Goal: Task Accomplishment & Management: Use online tool/utility

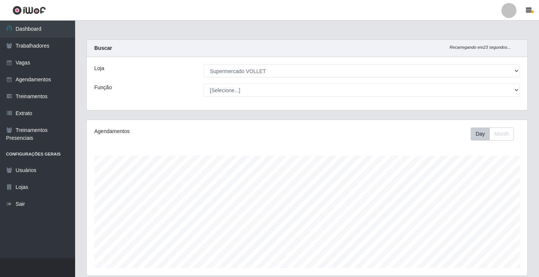
select select "72"
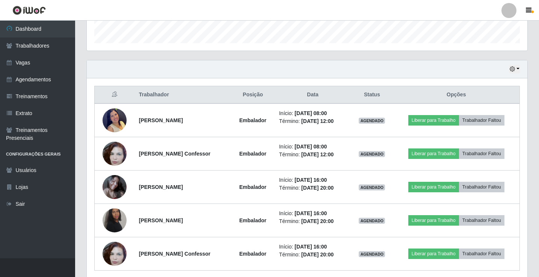
scroll to position [254, 0]
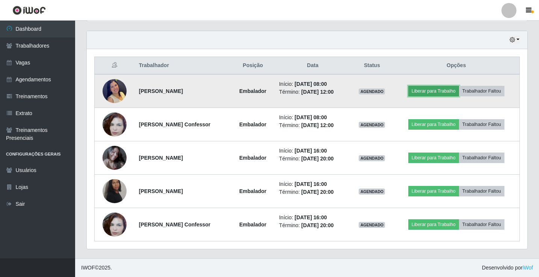
click at [434, 92] on button "Liberar para Trabalho" at bounding box center [433, 91] width 51 height 11
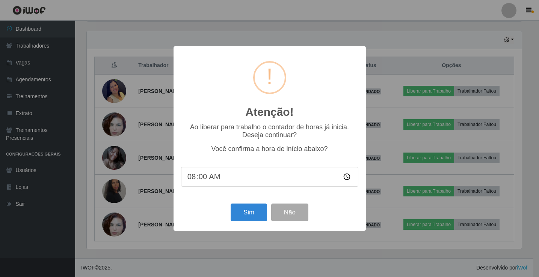
scroll to position [156, 437]
click at [251, 214] on button "Sim" at bounding box center [249, 213] width 36 height 18
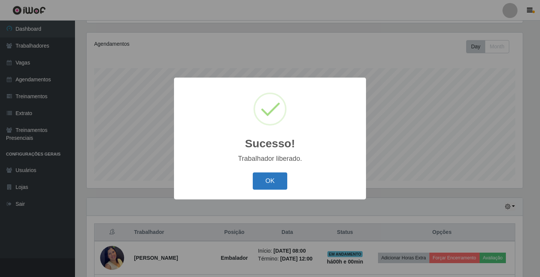
click at [277, 176] on button "OK" at bounding box center [270, 182] width 35 height 18
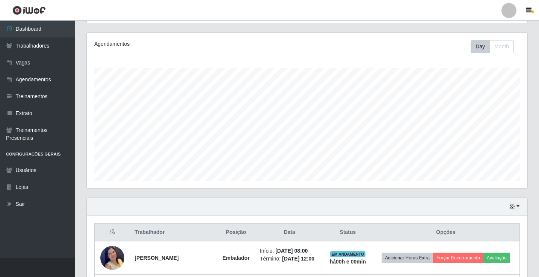
scroll to position [200, 0]
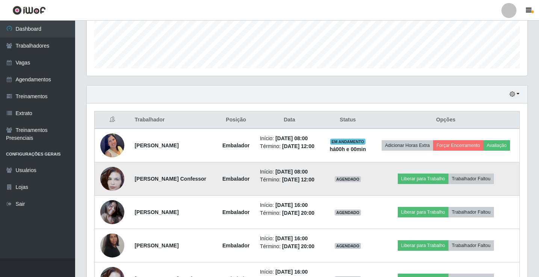
click at [113, 181] on img at bounding box center [112, 179] width 24 height 43
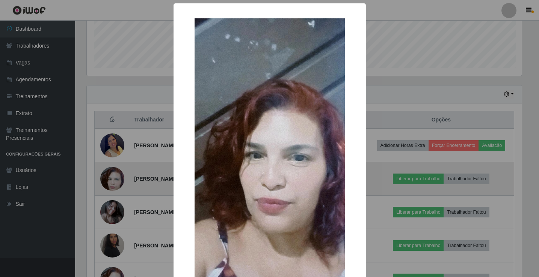
scroll to position [156, 437]
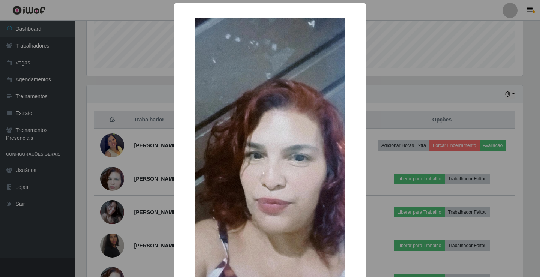
click at [116, 192] on div "× OK Cancel" at bounding box center [270, 138] width 540 height 277
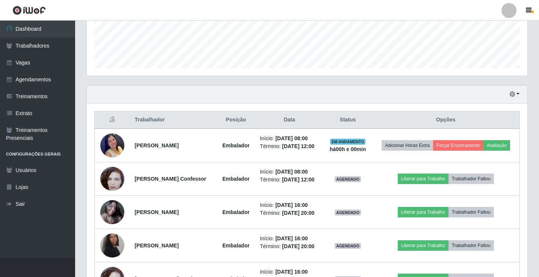
scroll to position [238, 0]
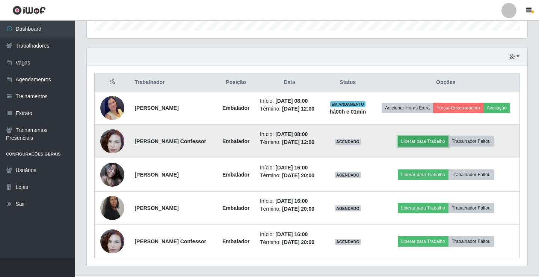
click at [416, 147] on button "Liberar para Trabalho" at bounding box center [422, 141] width 51 height 11
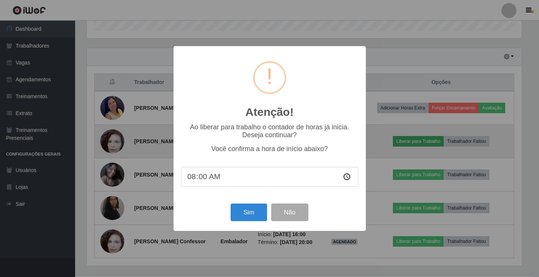
scroll to position [156, 437]
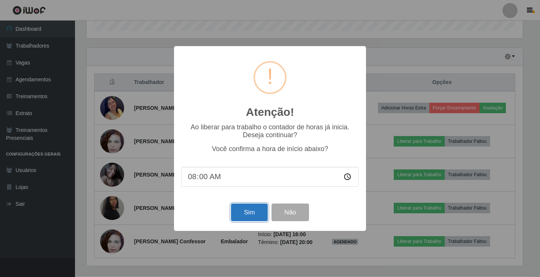
click at [235, 219] on button "Sim" at bounding box center [249, 213] width 36 height 18
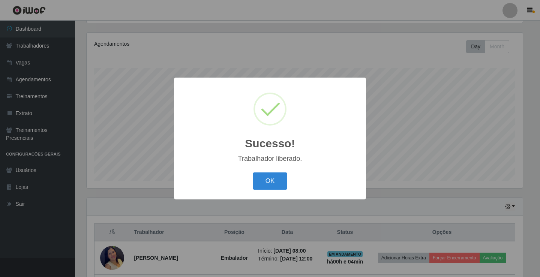
click at [285, 173] on div "OK Cancel" at bounding box center [270, 180] width 177 height 21
click at [268, 178] on button "OK" at bounding box center [270, 182] width 35 height 18
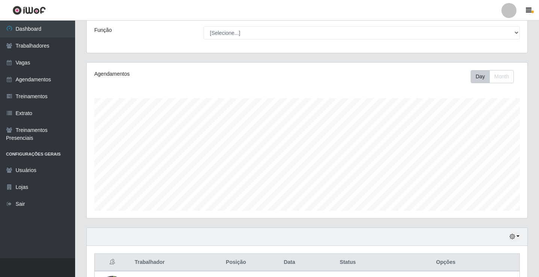
scroll to position [0, 0]
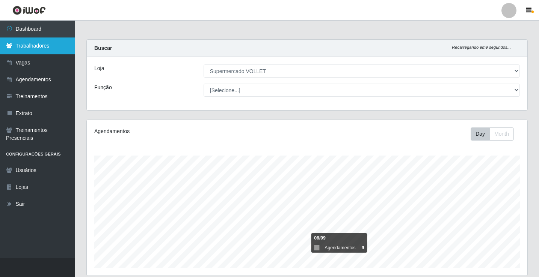
click at [39, 46] on link "Trabalhadores" at bounding box center [37, 46] width 75 height 17
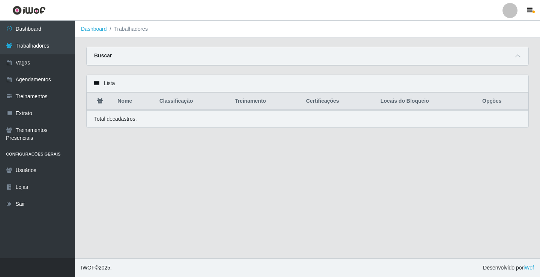
drag, startPoint x: 100, startPoint y: 59, endPoint x: 106, endPoint y: 57, distance: 6.1
click at [101, 58] on strong "Buscar" at bounding box center [103, 56] width 18 height 6
click at [517, 56] on icon at bounding box center [518, 55] width 5 height 5
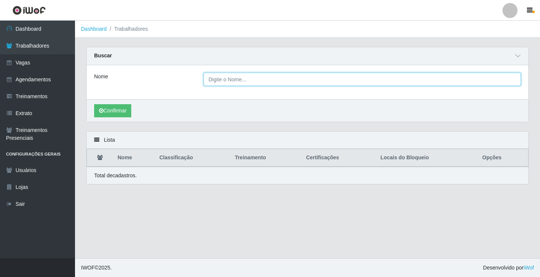
click at [263, 77] on input "Nome" at bounding box center [363, 79] width 318 height 13
click at [94, 104] on button "Confirmar" at bounding box center [112, 110] width 37 height 13
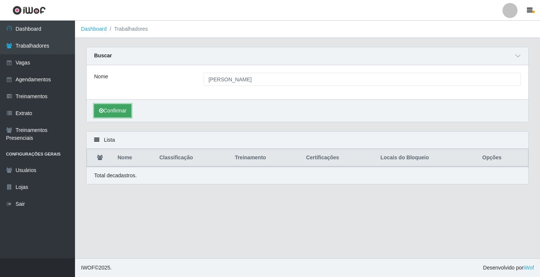
click at [125, 113] on button "Confirmar" at bounding box center [112, 110] width 37 height 13
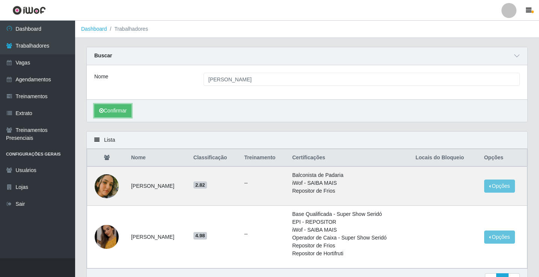
scroll to position [43, 0]
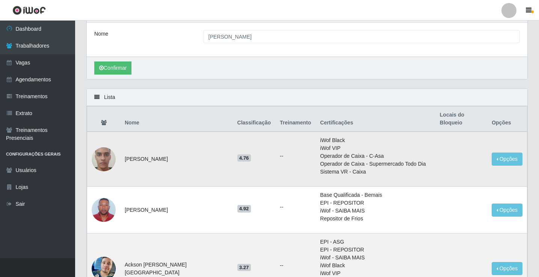
click at [105, 147] on img at bounding box center [104, 159] width 24 height 43
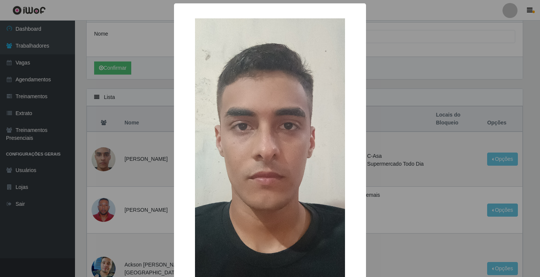
click at [132, 88] on div "× OK Cancel" at bounding box center [270, 138] width 540 height 277
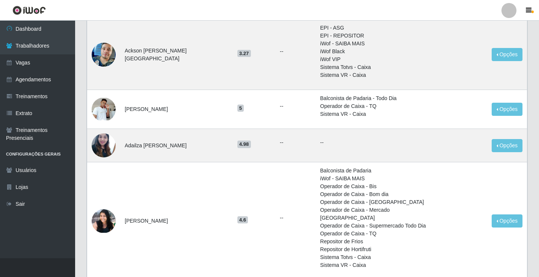
scroll to position [220, 0]
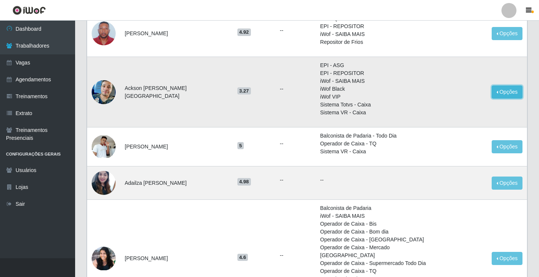
click at [496, 86] on button "Opções" at bounding box center [506, 92] width 31 height 13
click at [244, 95] on td "3.27" at bounding box center [254, 92] width 43 height 71
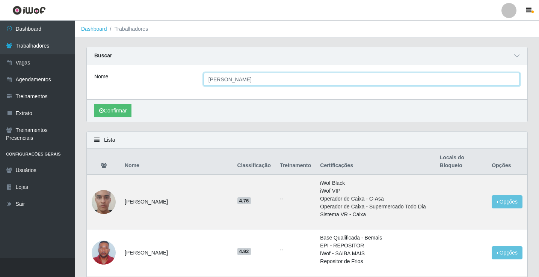
click at [246, 77] on input "[PERSON_NAME]" at bounding box center [361, 79] width 316 height 13
type input "emilly"
click at [94, 104] on button "Confirmar" at bounding box center [112, 110] width 37 height 13
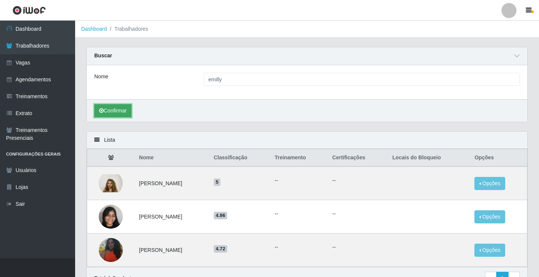
click at [104, 111] on button "Confirmar" at bounding box center [112, 110] width 37 height 13
click at [101, 184] on img at bounding box center [111, 184] width 24 height 18
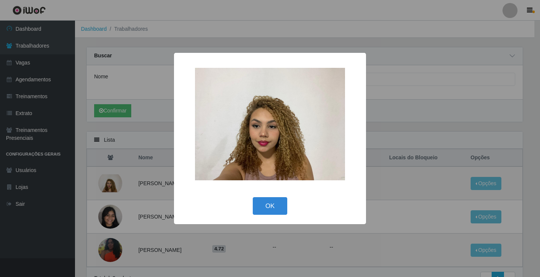
click at [101, 184] on div "× OK Cancel" at bounding box center [270, 138] width 540 height 277
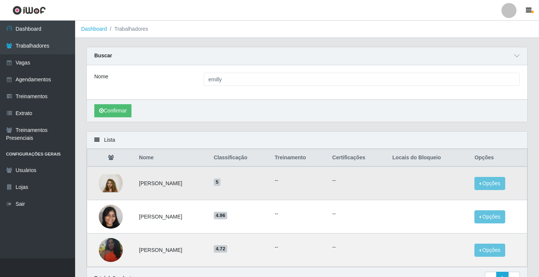
drag, startPoint x: 133, startPoint y: 188, endPoint x: 210, endPoint y: 187, distance: 77.0
click at [209, 187] on td "[PERSON_NAME]" at bounding box center [171, 184] width 75 height 34
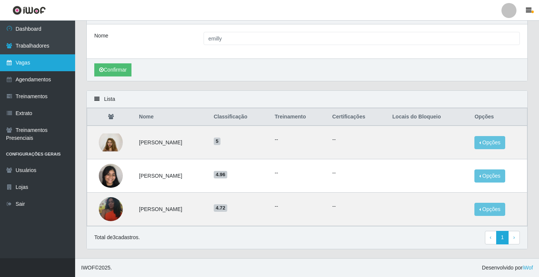
click at [23, 60] on link "Vagas" at bounding box center [37, 62] width 75 height 17
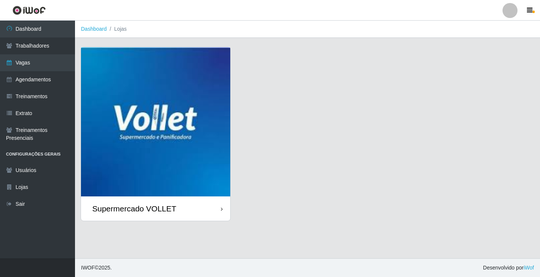
click at [151, 137] on img at bounding box center [155, 121] width 149 height 149
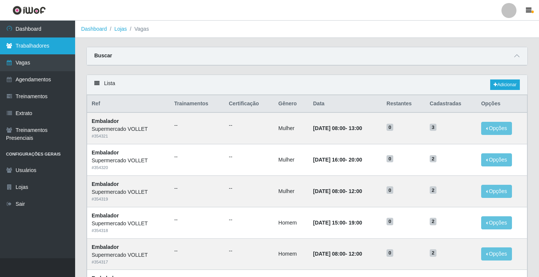
click at [10, 53] on link "Trabalhadores" at bounding box center [37, 46] width 75 height 17
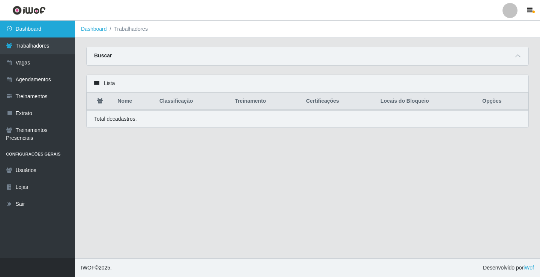
click at [39, 34] on link "Dashboard" at bounding box center [37, 29] width 75 height 17
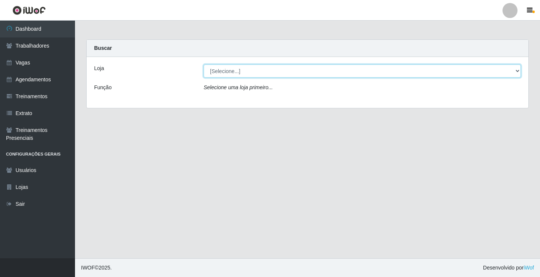
click at [241, 75] on select "[Selecione...] Supermercado VOLLET" at bounding box center [363, 71] width 318 height 13
select select "72"
click at [204, 65] on select "[Selecione...] Supermercado VOLLET" at bounding box center [363, 71] width 318 height 13
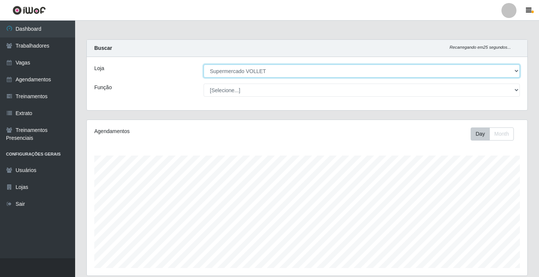
scroll to position [243, 0]
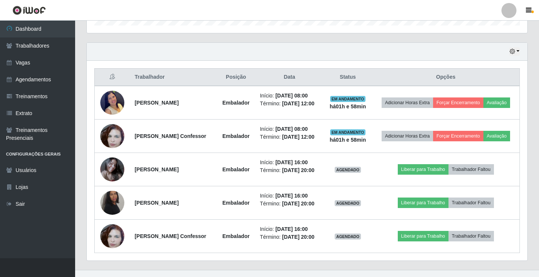
click at [522, 63] on div "Trabalhador Posição Data Status Opções Richelly [PERSON_NAME] de Freitas Embala…" at bounding box center [307, 161] width 440 height 200
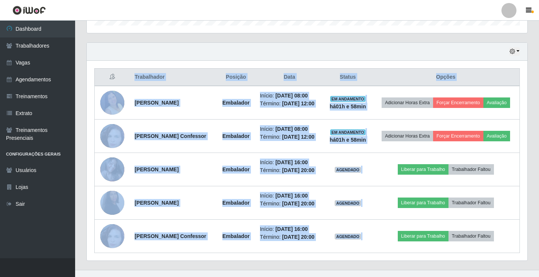
click at [522, 63] on div "Trabalhador Posição Data Status Opções Richelly [PERSON_NAME] de Freitas Embala…" at bounding box center [307, 161] width 440 height 200
